Goal: Task Accomplishment & Management: Manage account settings

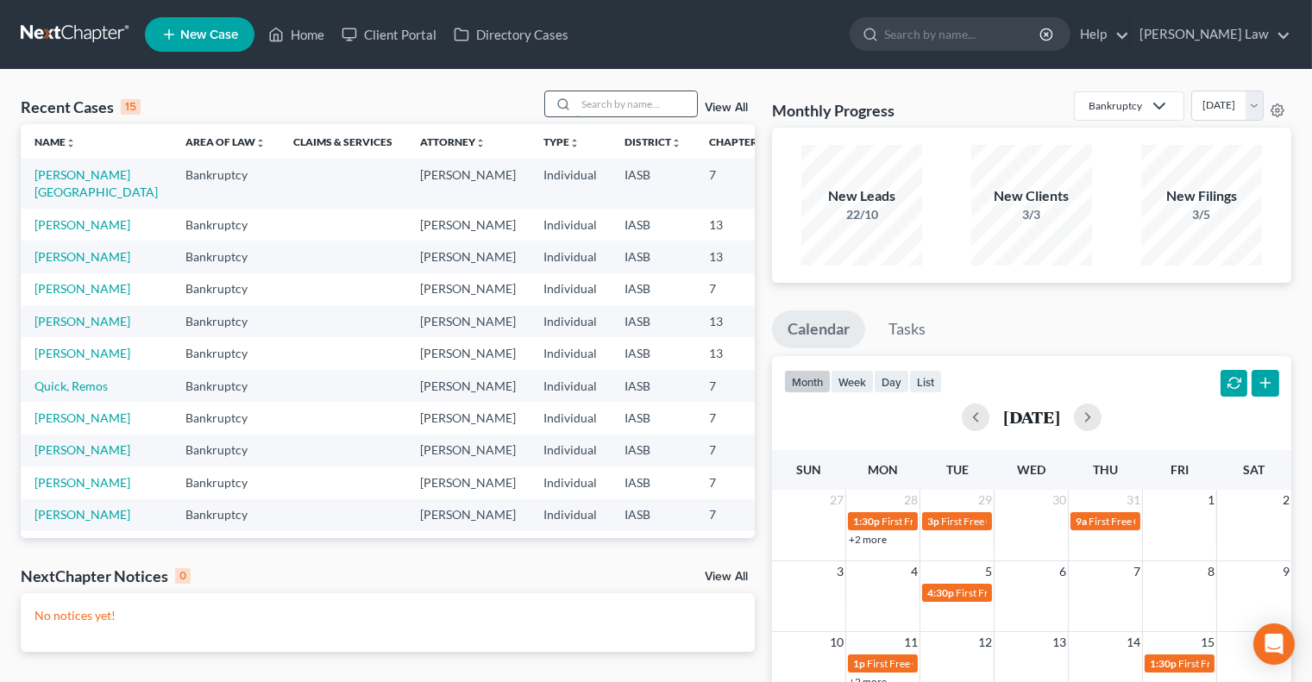
click at [626, 110] on input "search" at bounding box center [636, 103] width 121 height 25
type input "amy"
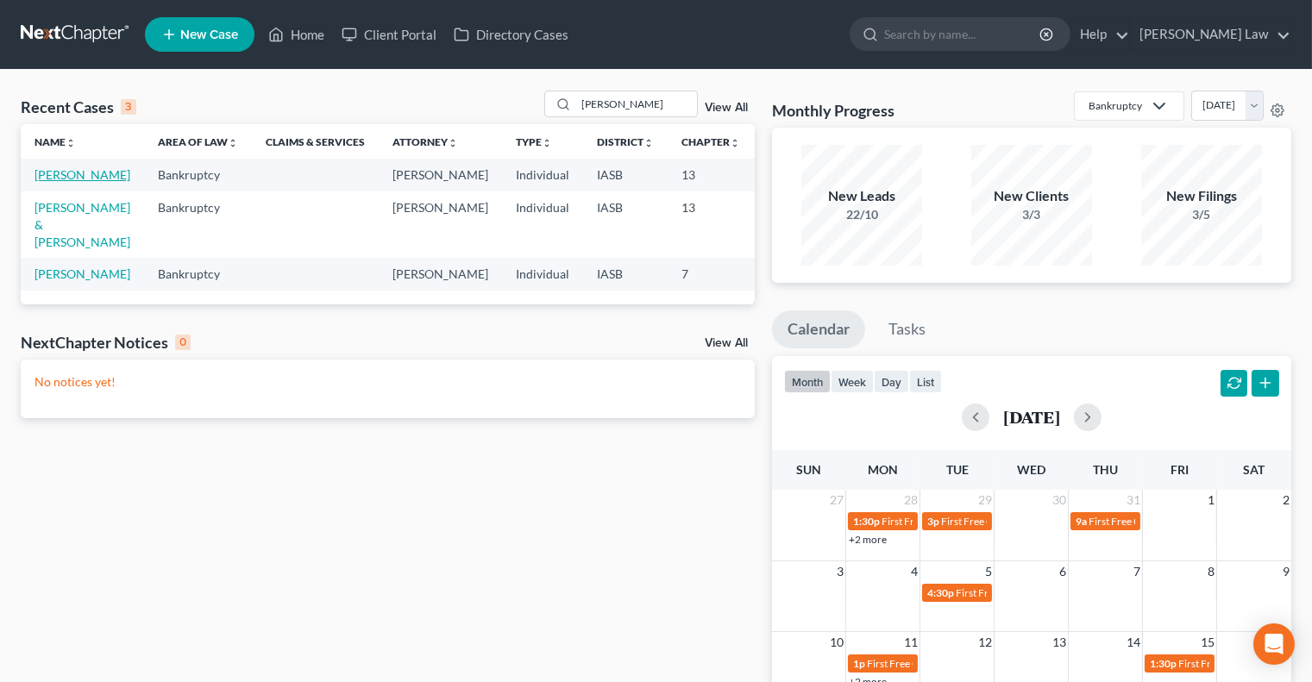
click at [56, 174] on link "Neisen, Amy" at bounding box center [83, 174] width 96 height 15
click at [1236, 23] on link "[PERSON_NAME] Law" at bounding box center [1211, 34] width 160 height 31
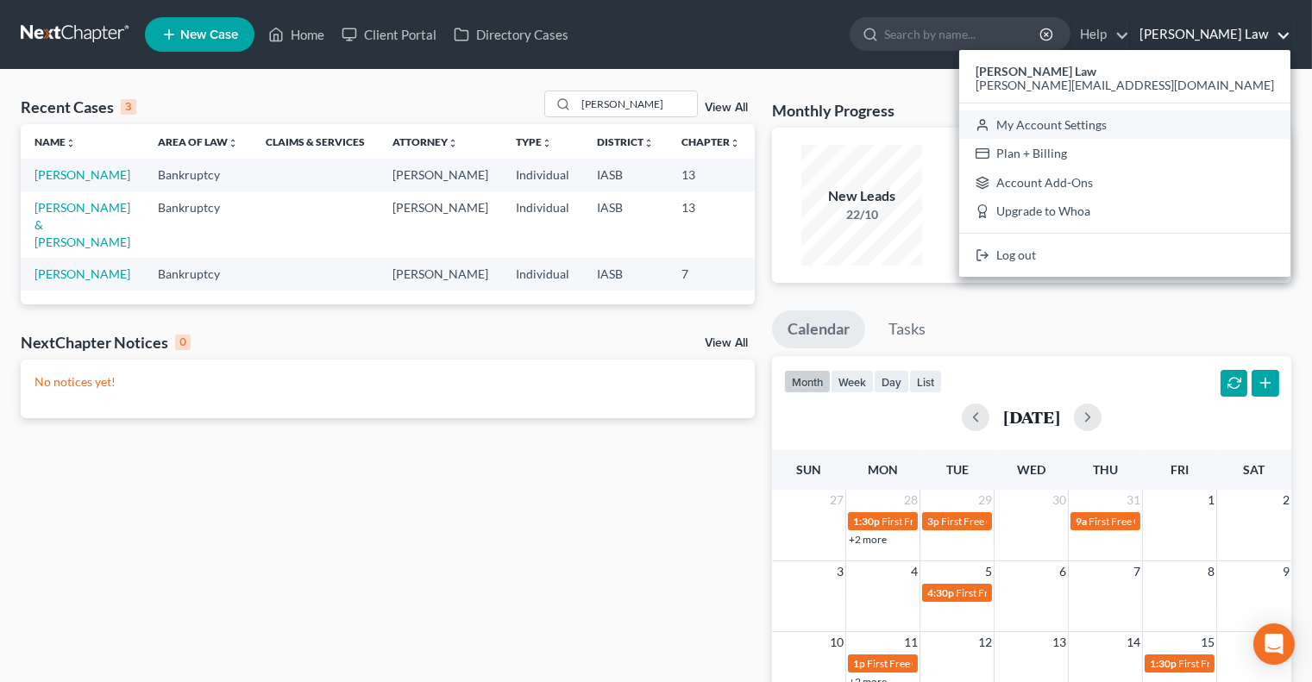
click at [1179, 120] on link "My Account Settings" at bounding box center [1124, 124] width 331 height 29
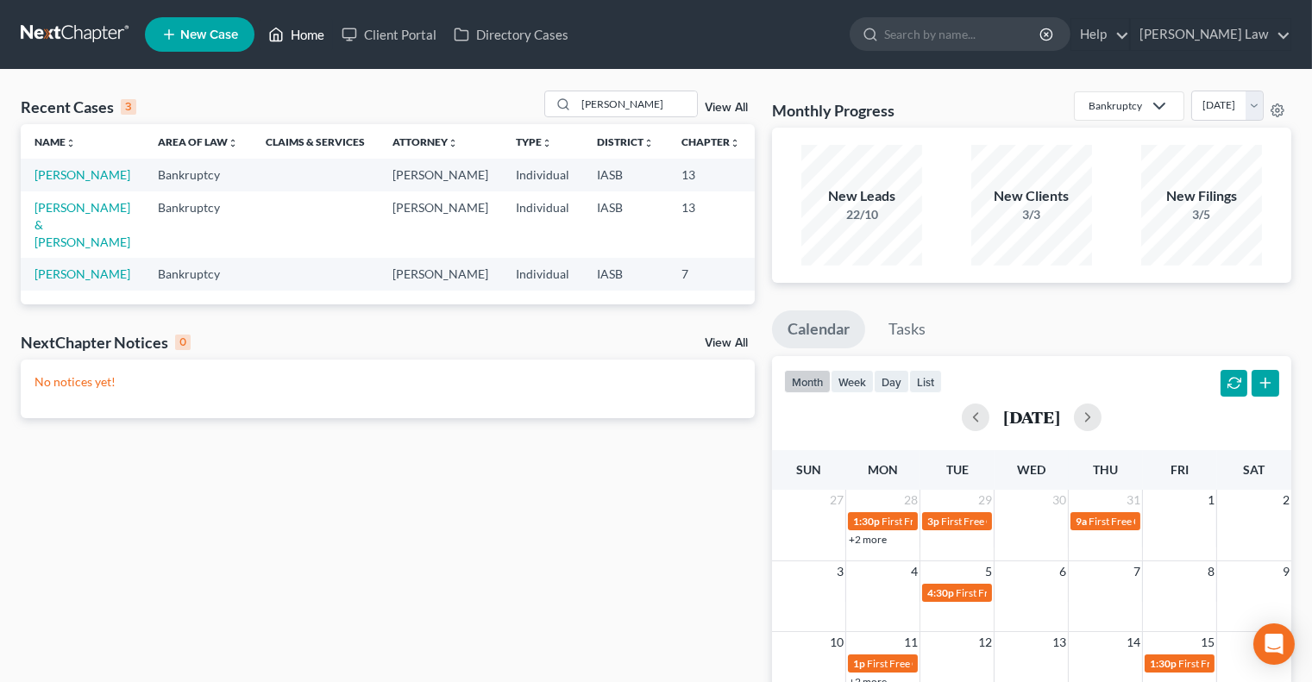
select select "23"
select select "16"
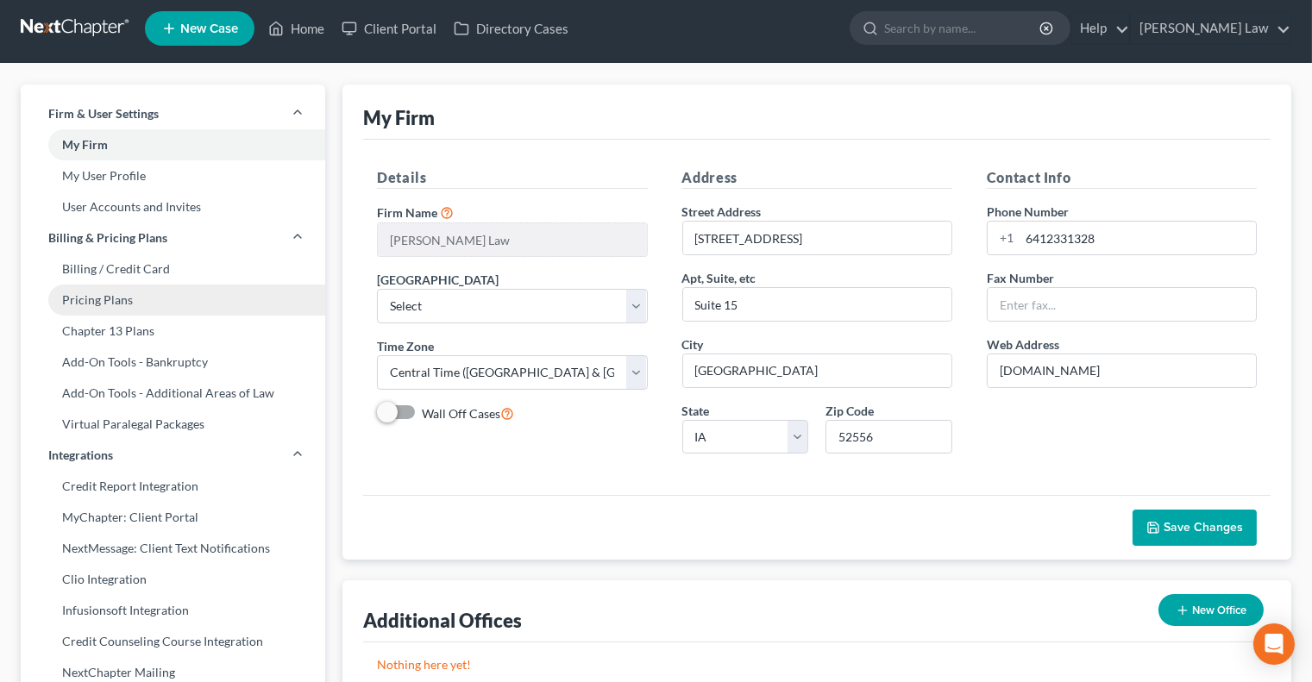
scroll to position [7, 0]
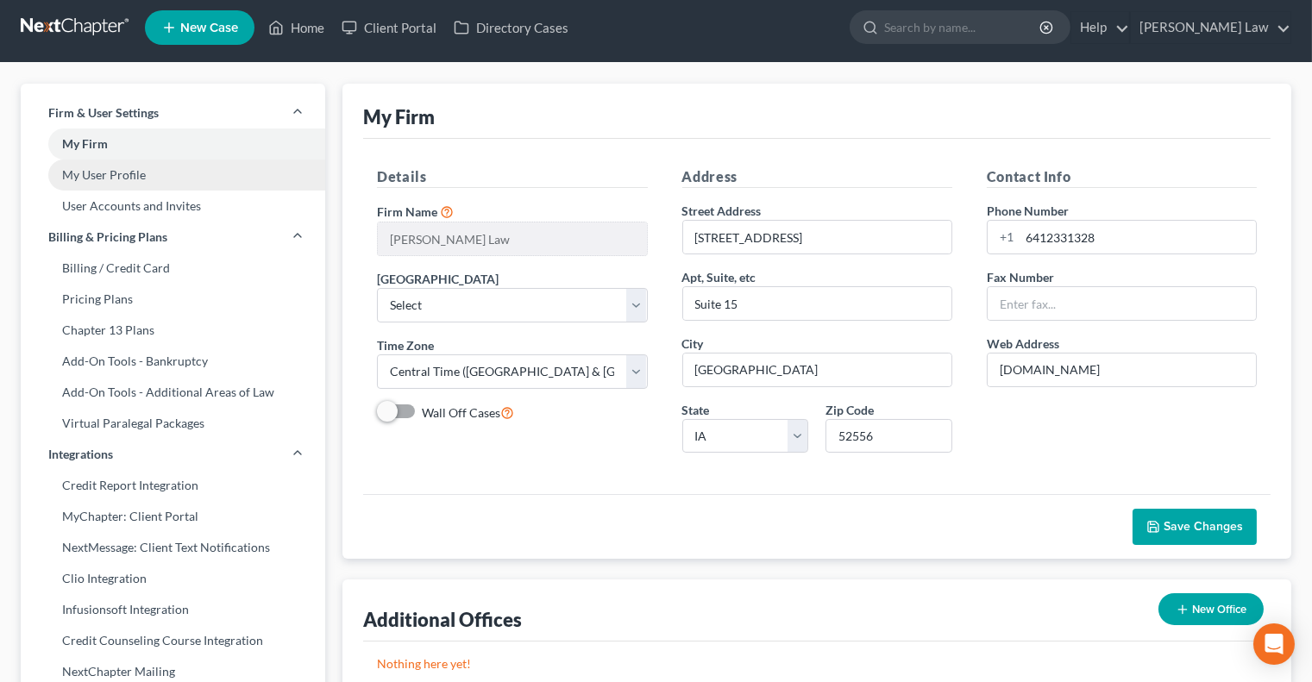
click at [144, 165] on link "My User Profile" at bounding box center [173, 175] width 305 height 31
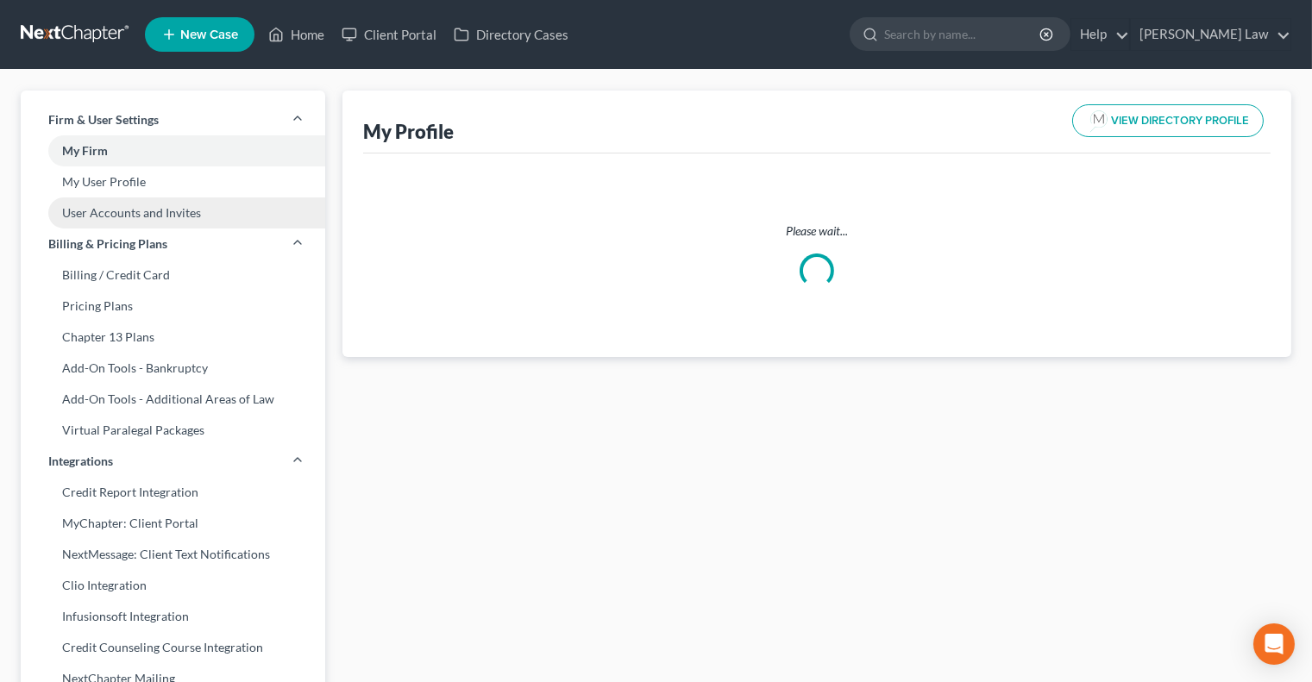
select select "16"
select select "30"
select select "attorney"
select select "0"
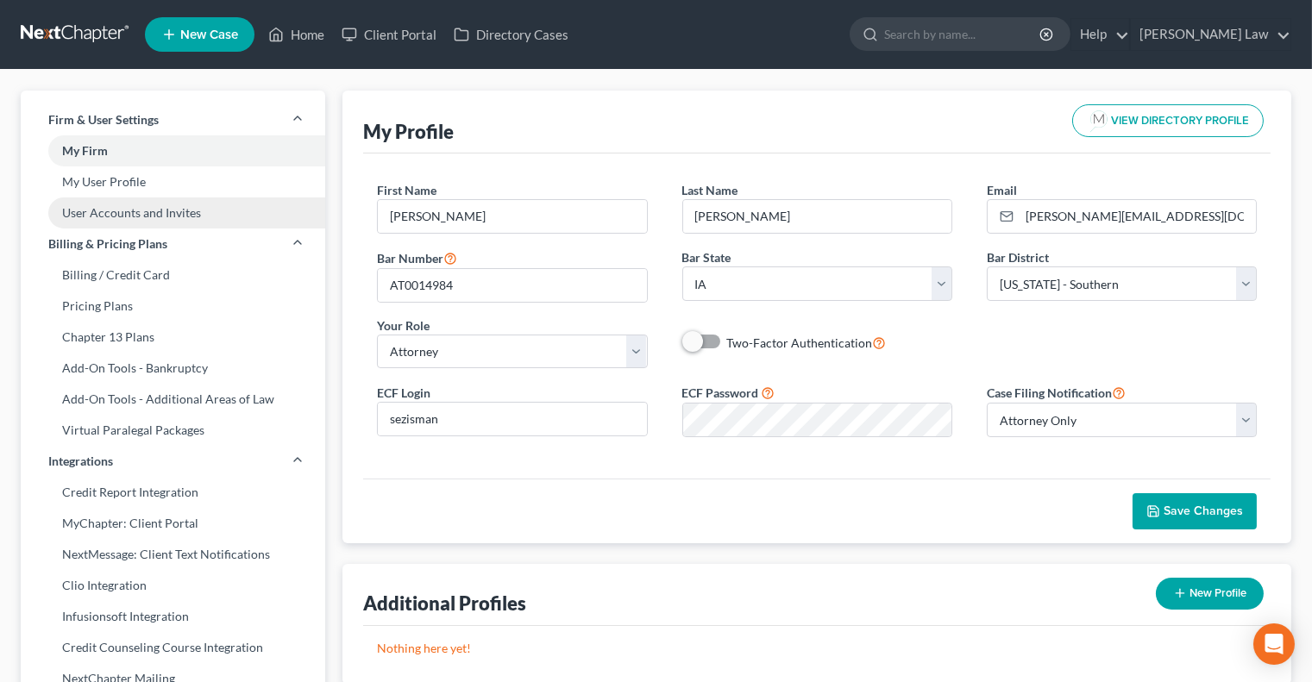
click at [146, 209] on link "User Accounts and Invites" at bounding box center [173, 213] width 305 height 31
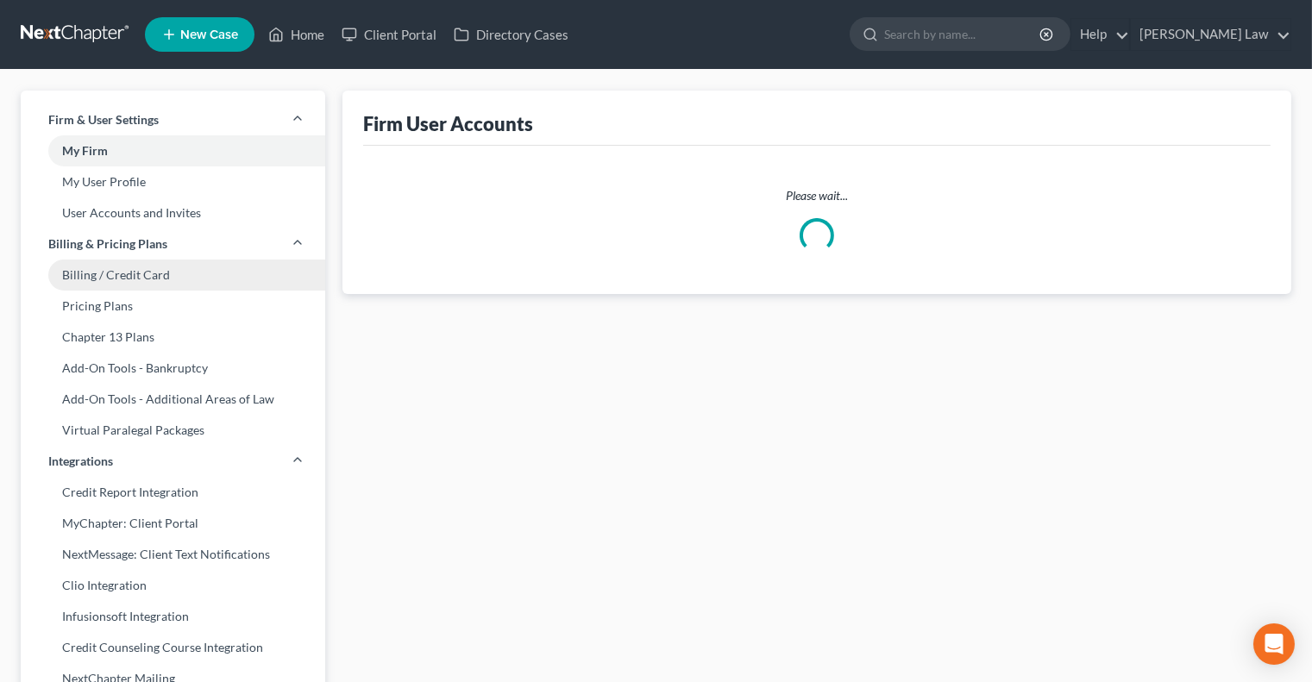
select select "0"
select select "1"
select select "2"
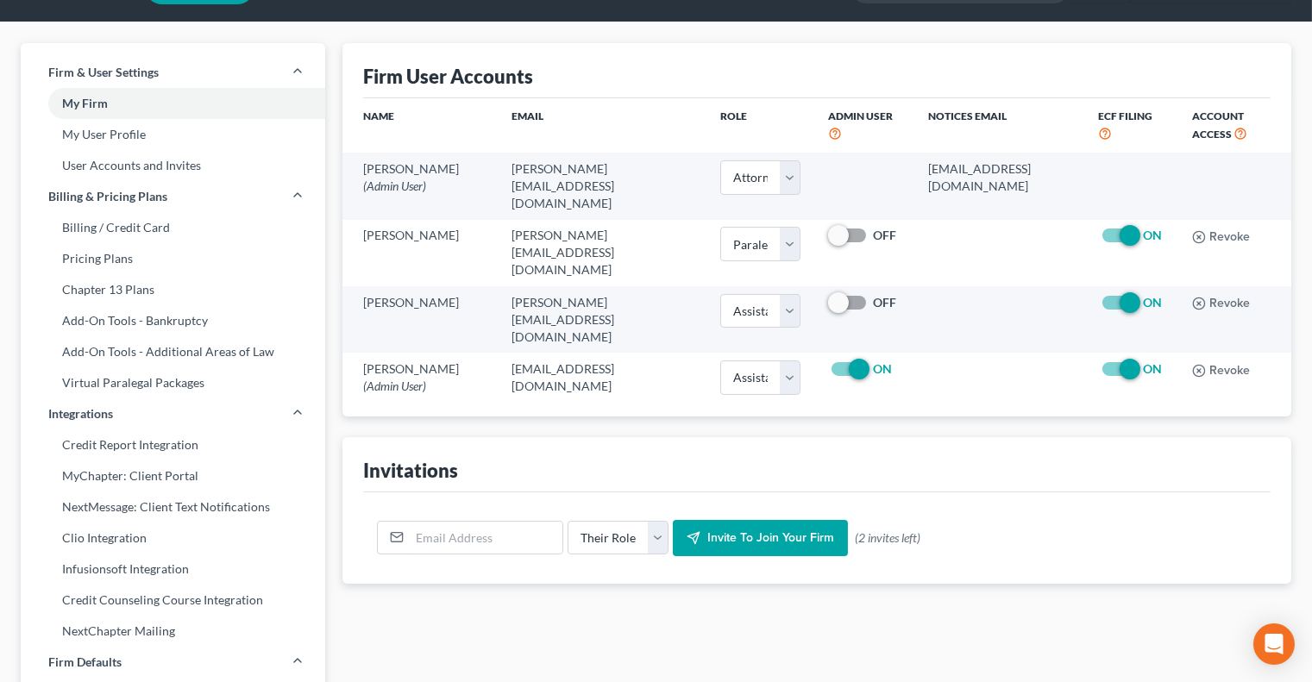
scroll to position [50, 0]
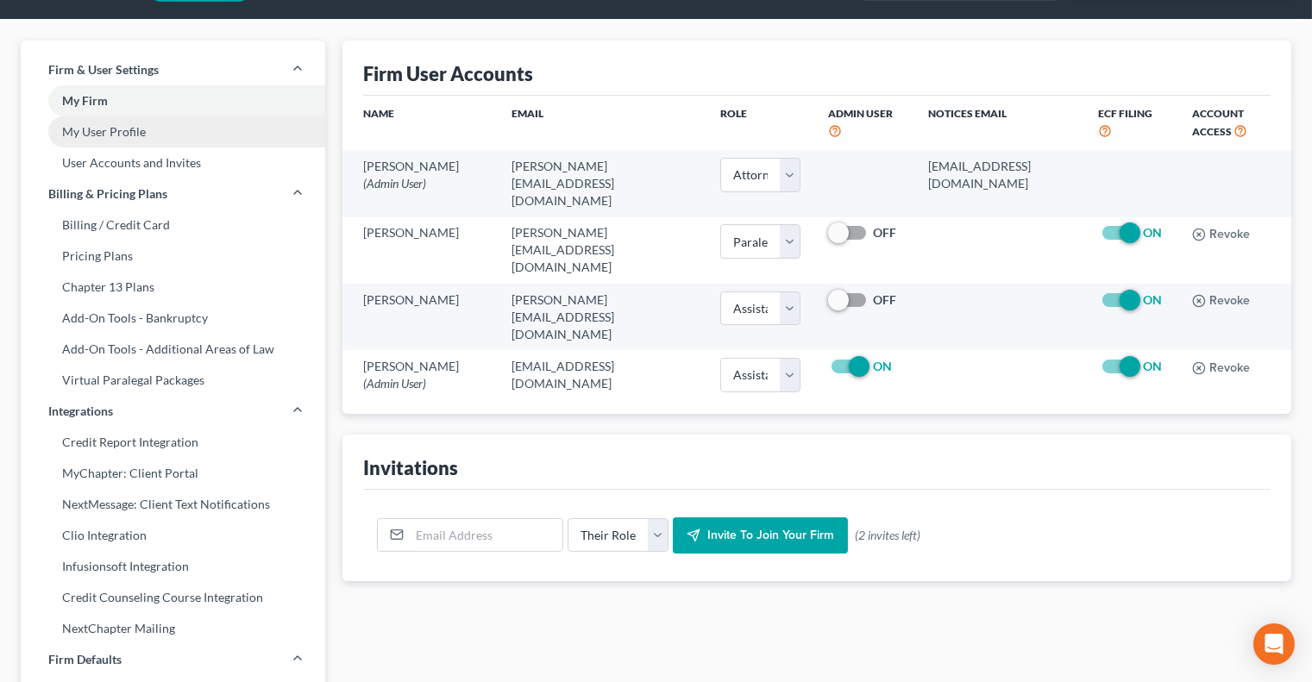
click at [106, 135] on link "My User Profile" at bounding box center [173, 131] width 305 height 31
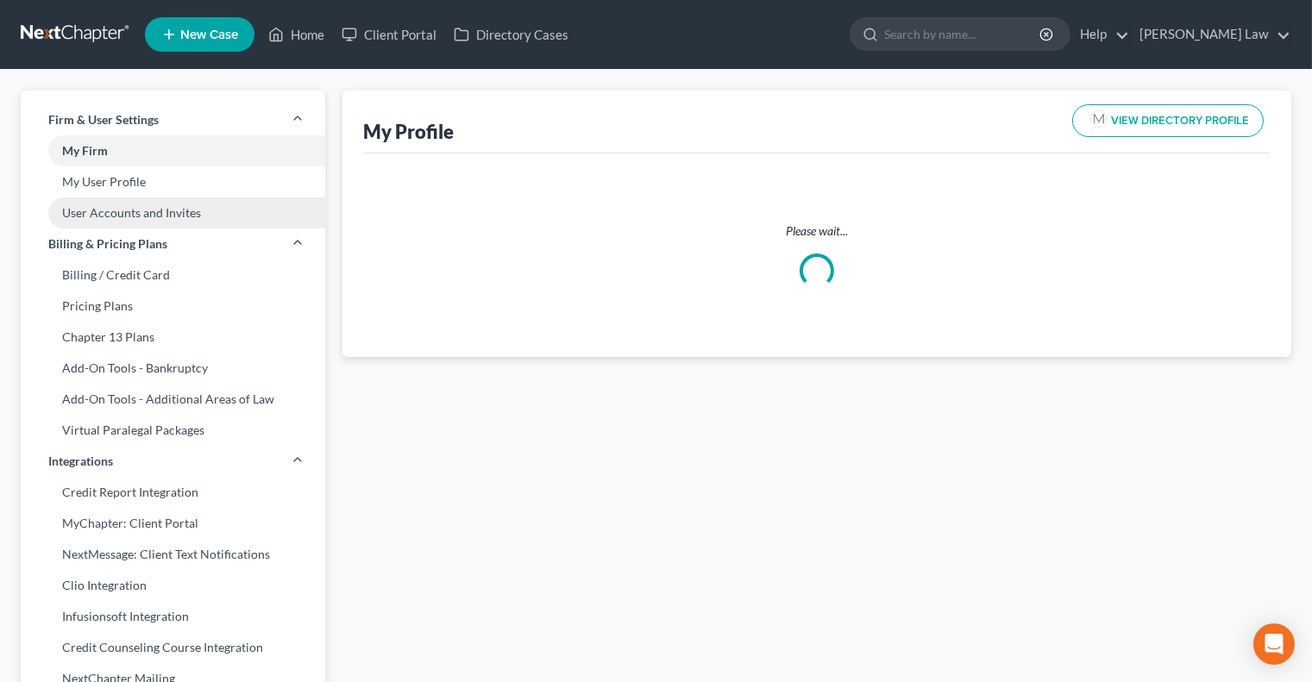
select select "16"
select select "30"
select select "attorney"
select select "0"
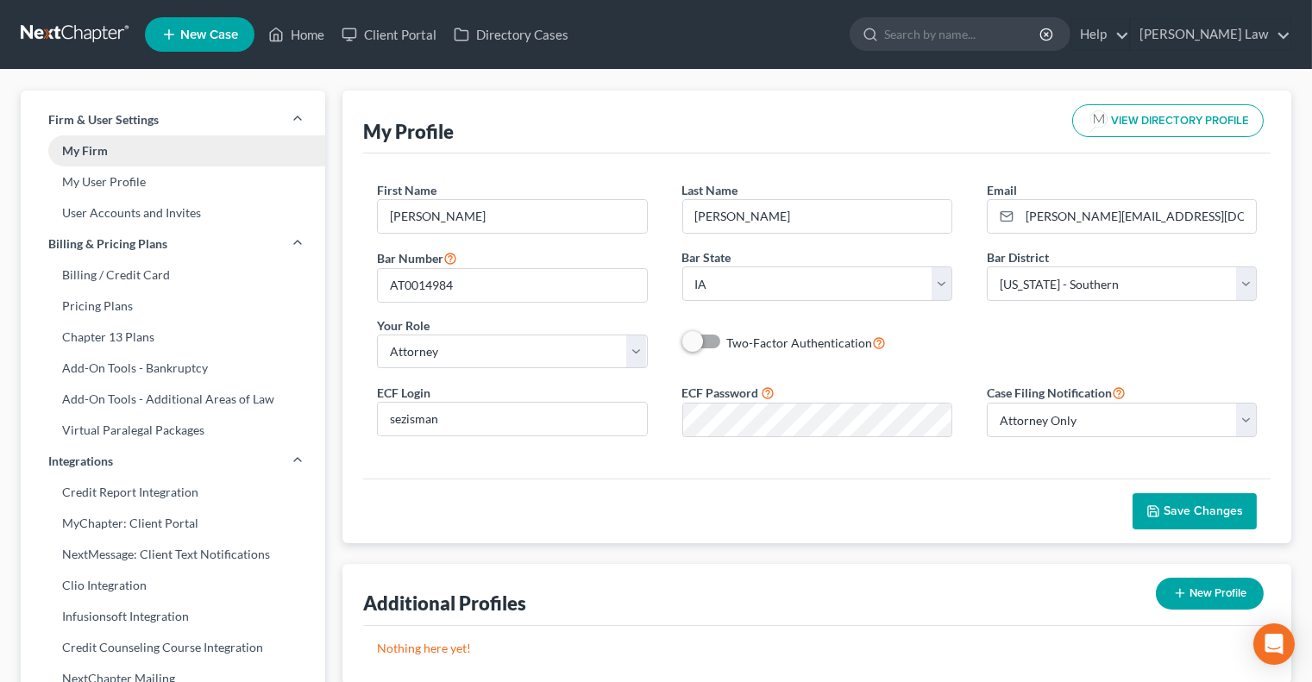
click at [164, 158] on link "My Firm" at bounding box center [173, 150] width 305 height 31
select select "30"
select select "23"
select select "16"
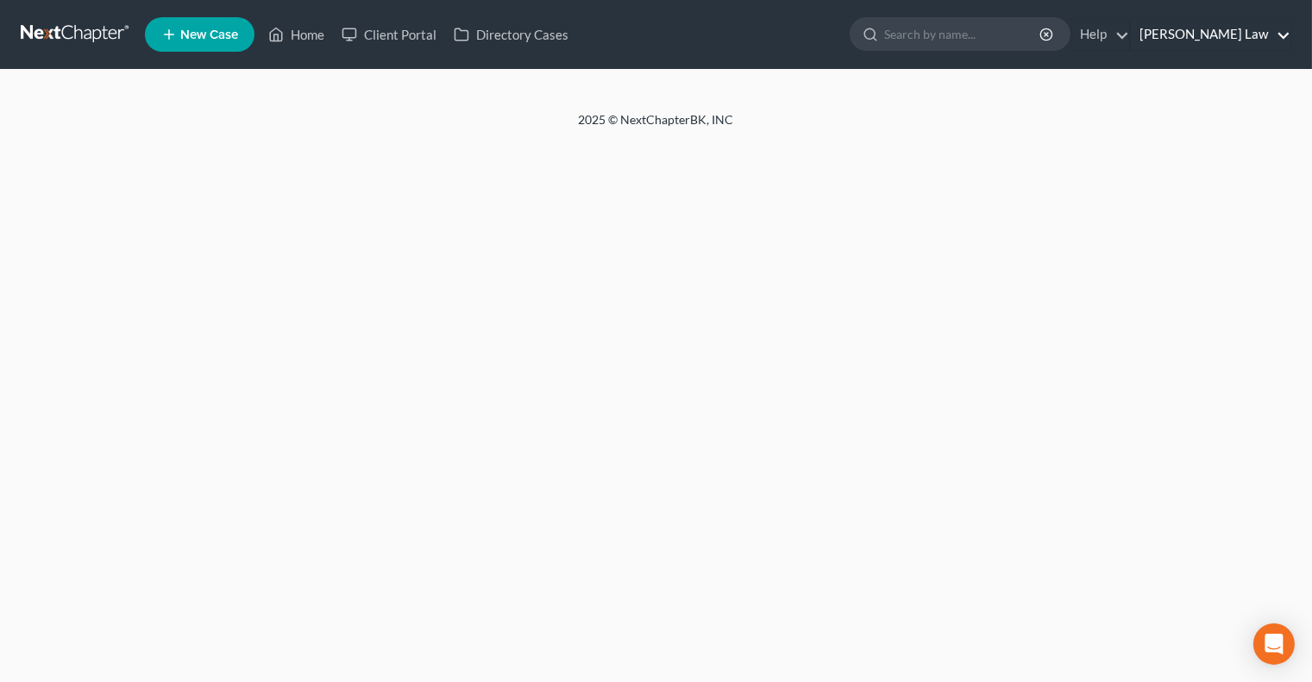
click at [1238, 36] on link "[PERSON_NAME] Law" at bounding box center [1211, 34] width 160 height 31
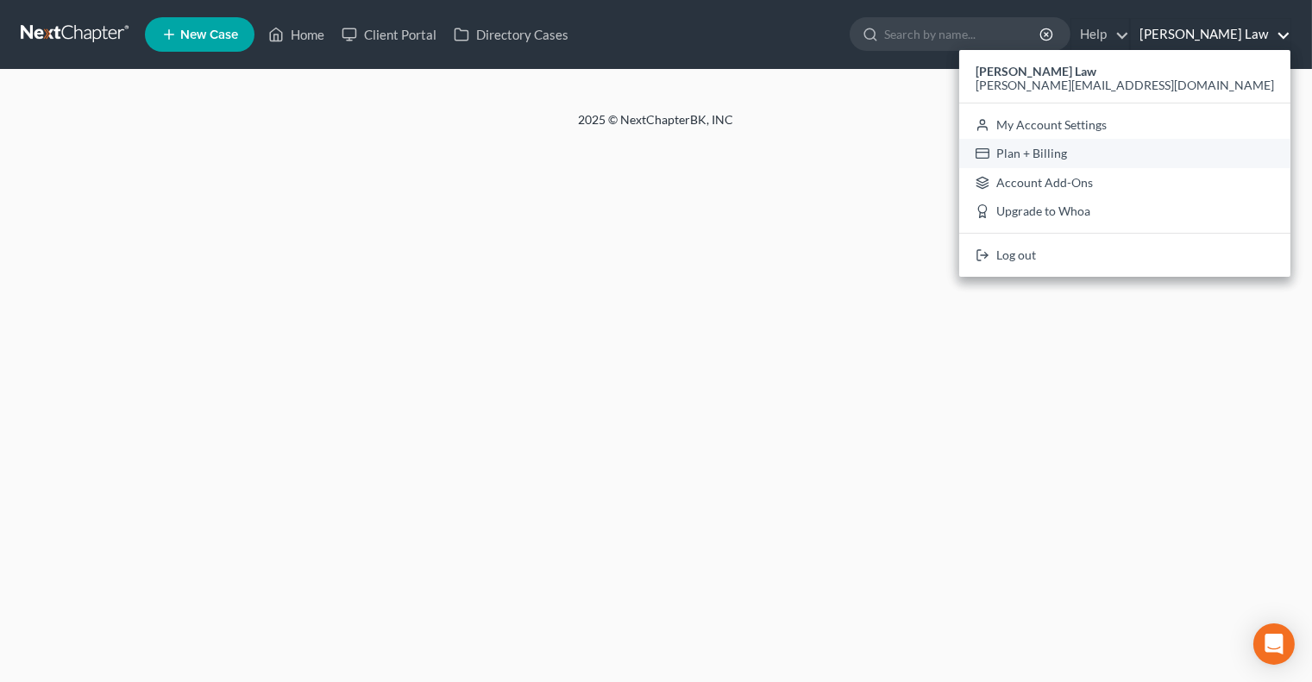
click at [1185, 157] on link "Plan + Billing" at bounding box center [1124, 153] width 331 height 29
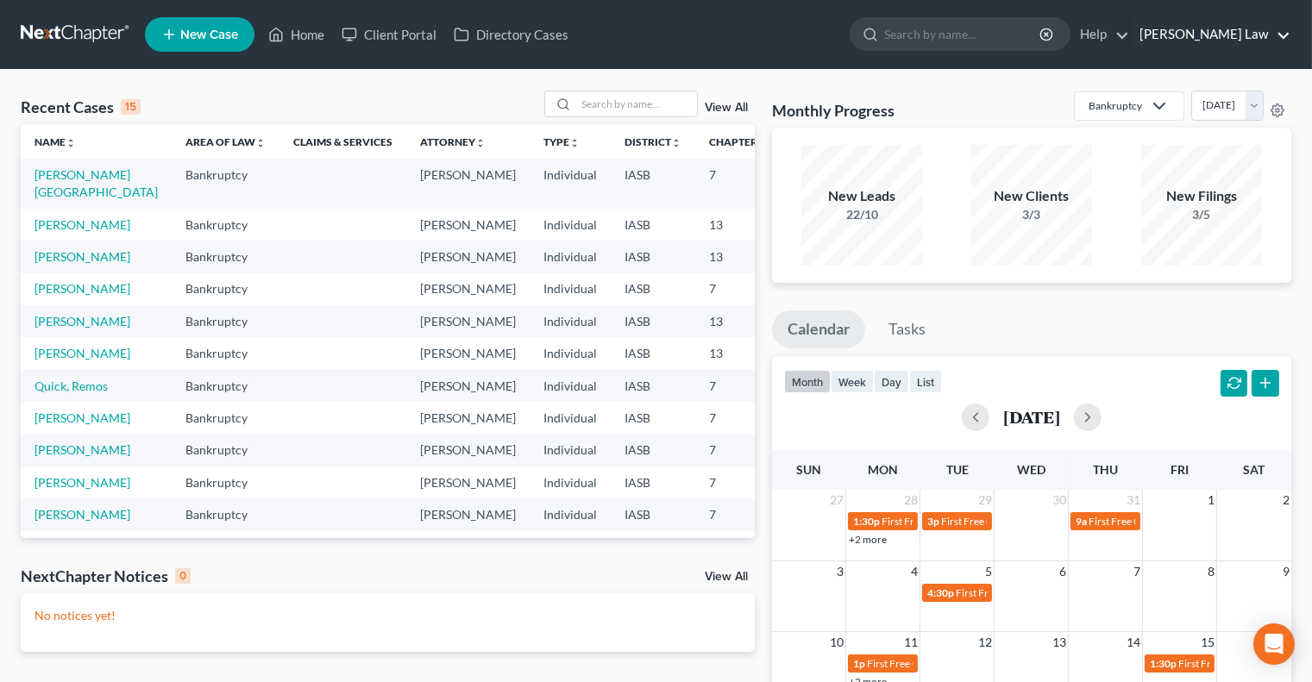
click at [1229, 35] on link "[PERSON_NAME] Law" at bounding box center [1211, 34] width 160 height 31
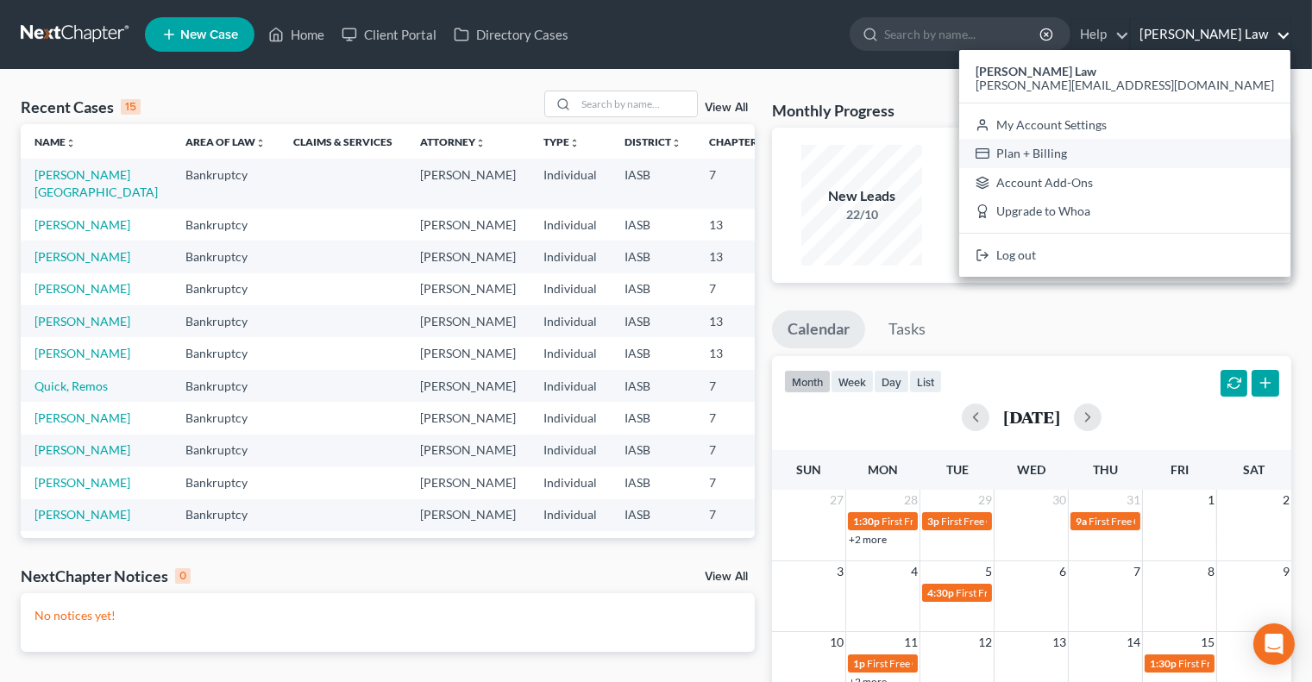
click at [1196, 152] on link "Plan + Billing" at bounding box center [1124, 153] width 331 height 29
